Goal: Navigation & Orientation: Find specific page/section

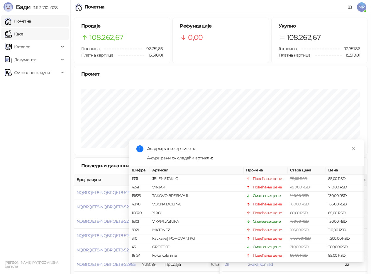
click at [18, 34] on link "Каса" at bounding box center [14, 34] width 18 height 12
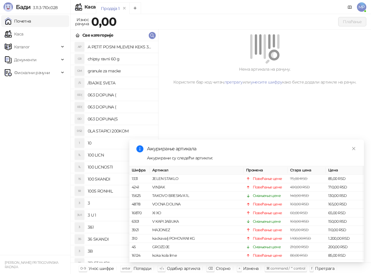
click at [24, 21] on link "Почетна" at bounding box center [18, 21] width 26 height 12
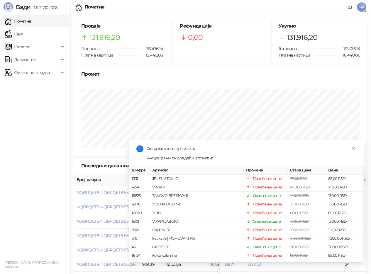
click at [28, 23] on link "Почетна" at bounding box center [18, 21] width 26 height 12
click at [18, 34] on link "Каса" at bounding box center [14, 34] width 18 height 12
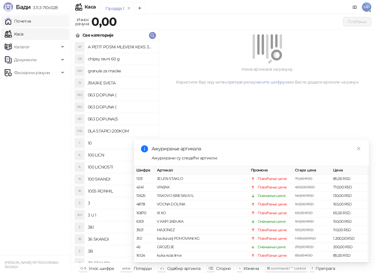
click at [28, 21] on link "Почетна" at bounding box center [18, 21] width 26 height 12
